Goal: Information Seeking & Learning: Learn about a topic

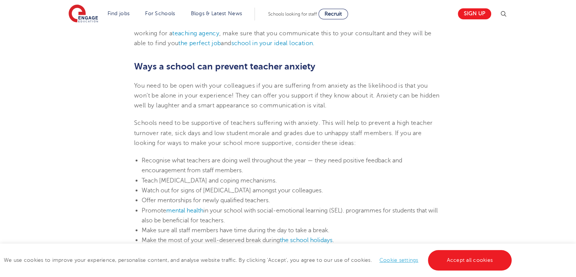
scroll to position [1364, 0]
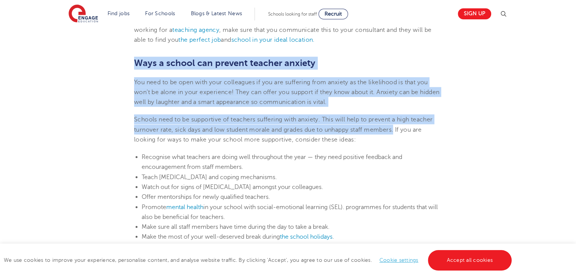
drag, startPoint x: 135, startPoint y: 60, endPoint x: 397, endPoint y: 128, distance: 271.1
click at [397, 128] on section "[DATE] Dealing with teacher anxiety It is no secret that teaching can be a stre…" at bounding box center [288, 9] width 460 height 2328
copy section "Ways a school can prevent teacher anxiety You need to be open with your colleag…"
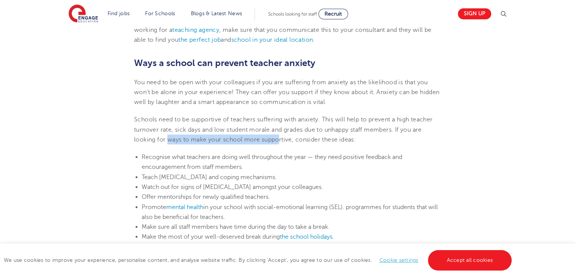
drag, startPoint x: 168, startPoint y: 138, endPoint x: 280, endPoint y: 138, distance: 112.6
click at [280, 138] on span "Schools need to be supportive of teachers suffering with anxiety. This will hel…" at bounding box center [283, 129] width 299 height 27
click at [225, 150] on section "[DATE] Dealing with teacher anxiety It is no secret that teaching can be a stre…" at bounding box center [288, 9] width 460 height 2328
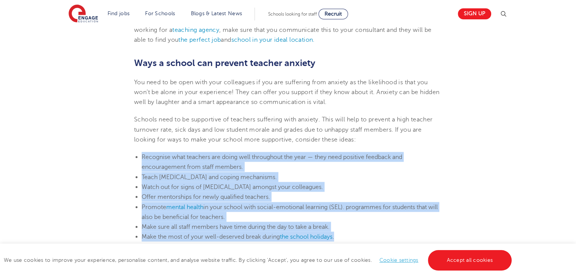
drag, startPoint x: 143, startPoint y: 155, endPoint x: 351, endPoint y: 232, distance: 222.3
click at [351, 232] on ul "Recognise what teachers are doing well throughout the year — they need positive…" at bounding box center [288, 207] width 308 height 110
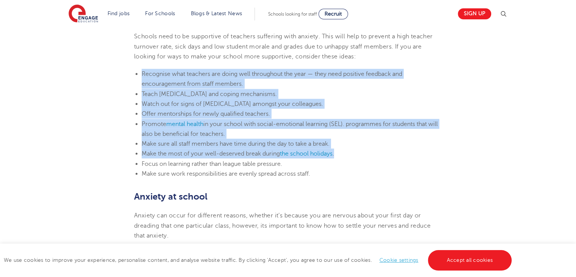
scroll to position [1478, 0]
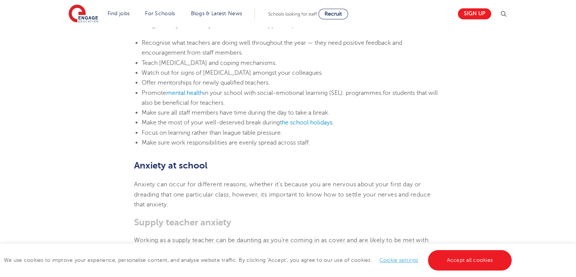
click at [314, 146] on li "Make sure work responsibilities are evenly spread across staff." at bounding box center [292, 143] width 301 height 10
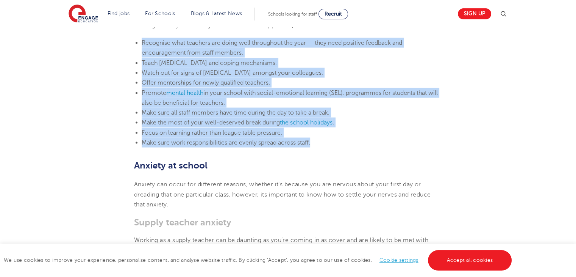
drag, startPoint x: 314, startPoint y: 143, endPoint x: 143, endPoint y: 39, distance: 200.6
click at [143, 39] on ul "Recognise what teachers are doing well throughout the year — they need positive…" at bounding box center [288, 93] width 308 height 110
copy ul "Recognise what teachers are doing well throughout the year — they need positive…"
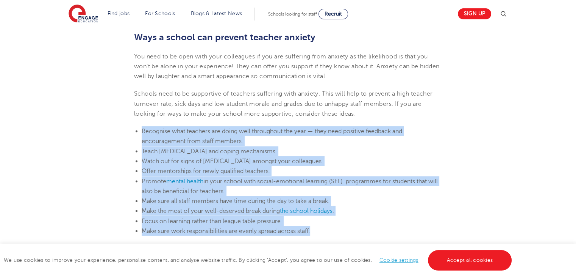
scroll to position [1364, 0]
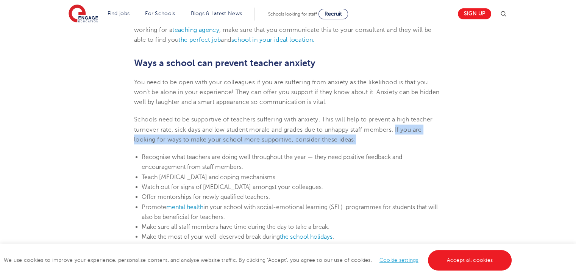
drag, startPoint x: 400, startPoint y: 127, endPoint x: 409, endPoint y: 135, distance: 11.8
click at [409, 135] on p "Schools need to be supportive of teachers suffering with anxiety. This will hel…" at bounding box center [288, 129] width 308 height 30
copy span "If you are looking for ways to make your school more supportive, consider these…"
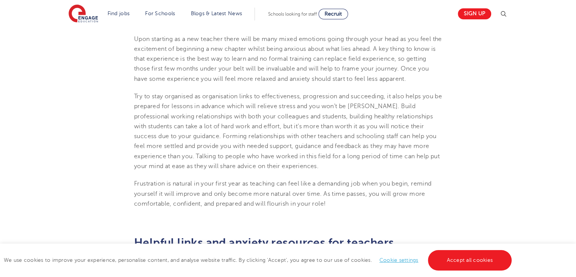
scroll to position [1895, 0]
